Goal: Task Accomplishment & Management: Manage account settings

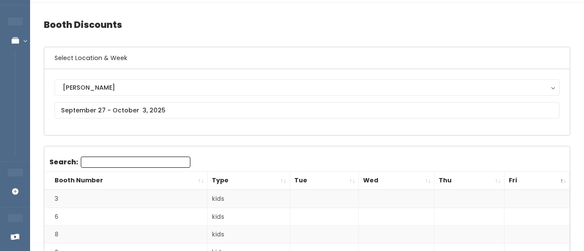
scroll to position [30, 0]
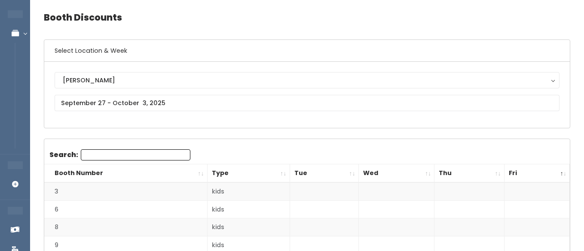
click at [197, 173] on th "Booth Number" at bounding box center [125, 173] width 163 height 18
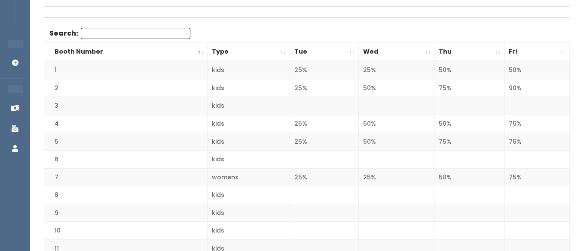
scroll to position [0, 0]
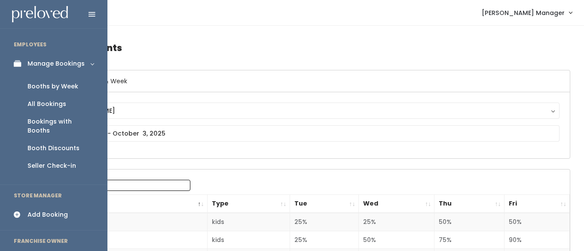
click at [41, 85] on div "Booths by Week" at bounding box center [52, 86] width 51 height 9
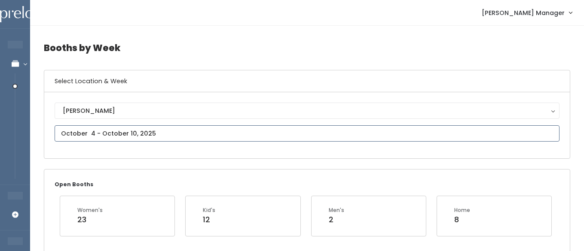
click at [116, 134] on input "text" at bounding box center [307, 133] width 505 height 16
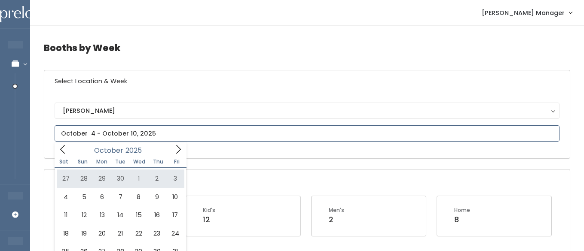
type input "[DATE] to [DATE]"
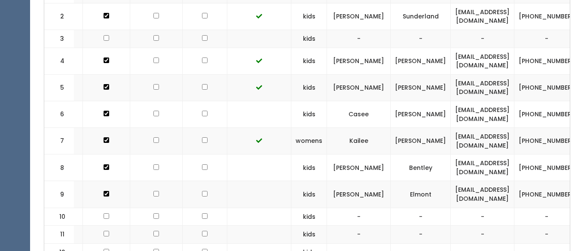
scroll to position [0, 49]
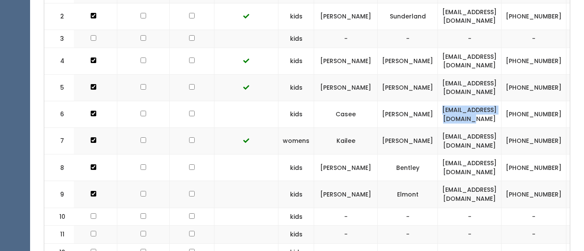
drag, startPoint x: 454, startPoint y: 113, endPoint x: 540, endPoint y: 116, distance: 85.9
click at [501, 116] on td "caseejanaefaa@gmail.com" at bounding box center [470, 114] width 64 height 27
copy td "caseejanaefaa@gmail.com"
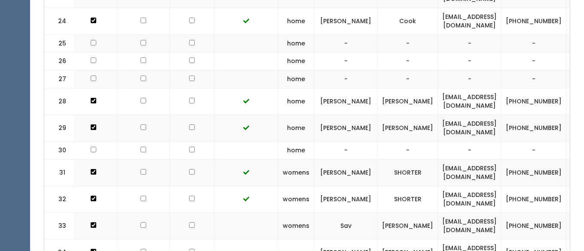
scroll to position [853, 0]
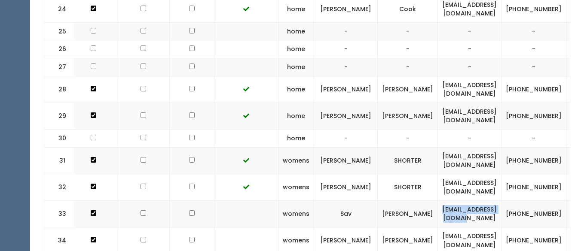
drag, startPoint x: 460, startPoint y: 195, endPoint x: 535, endPoint y: 201, distance: 75.3
click at [501, 201] on td "sav.clyde19@gmail.com" at bounding box center [470, 214] width 64 height 27
copy td "sav.clyde19@gmail.com"
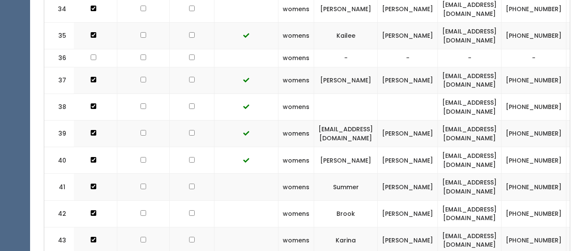
scroll to position [1086, 0]
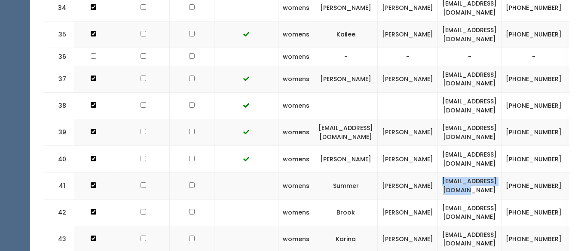
drag, startPoint x: 453, startPoint y: 167, endPoint x: 539, endPoint y: 169, distance: 85.9
click at [501, 173] on td "[EMAIL_ADDRESS][DOMAIN_NAME]" at bounding box center [470, 186] width 64 height 27
copy td "[EMAIL_ADDRESS][DOMAIN_NAME]"
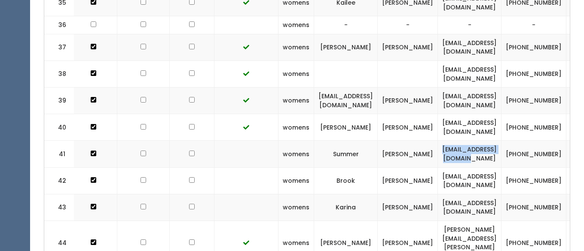
scroll to position [1134, 0]
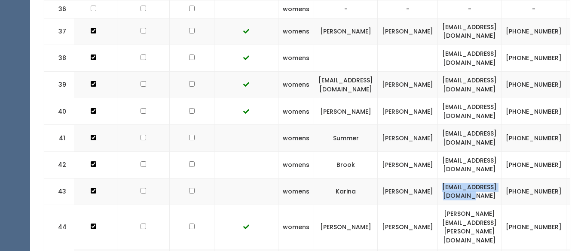
drag, startPoint x: 454, startPoint y: 174, endPoint x: 519, endPoint y: 180, distance: 65.6
click at [501, 180] on td "perez29karina@gmail.com" at bounding box center [470, 191] width 64 height 27
copy td "perez29karina@gmail.com"
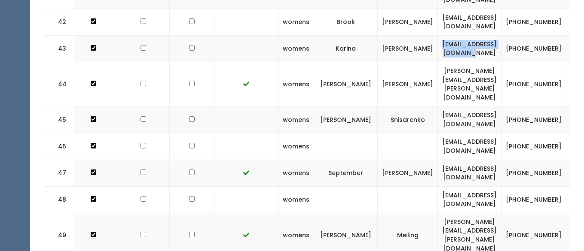
scroll to position [1278, 0]
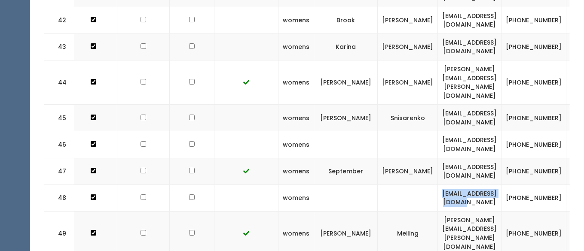
drag, startPoint x: 460, startPoint y: 171, endPoint x: 521, endPoint y: 178, distance: 60.9
click at [501, 185] on td "divinitypew@gmail.com" at bounding box center [470, 198] width 64 height 27
copy td "divinitypew@gmail.com"
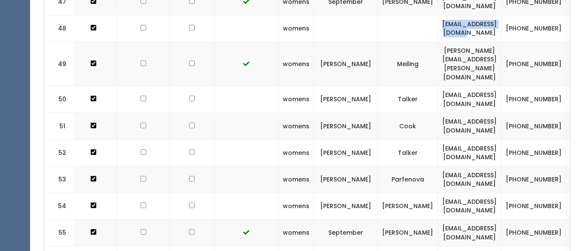
scroll to position [1476, 0]
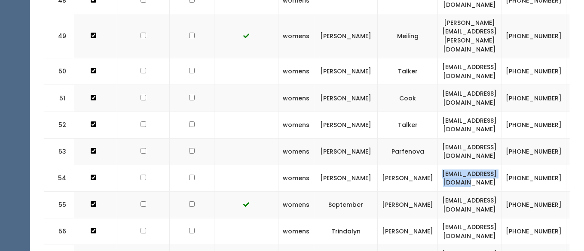
drag, startPoint x: 458, startPoint y: 134, endPoint x: 535, endPoint y: 137, distance: 77.3
click at [501, 165] on td "ellahobson92@gmail.com" at bounding box center [470, 178] width 64 height 27
copy td "ellahobson92@gmail.com"
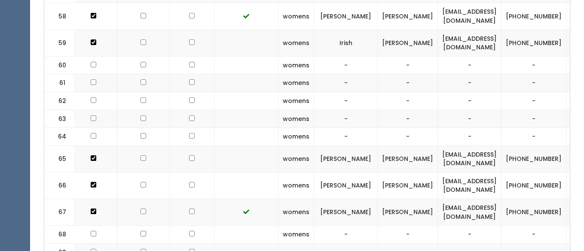
scroll to position [1745, 0]
drag, startPoint x: 457, startPoint y: 126, endPoint x: 540, endPoint y: 133, distance: 83.6
click at [501, 145] on td "emilynjsmith@gmail.com" at bounding box center [470, 158] width 64 height 27
copy td "emilynjsmith@gmail.com"
